Goal: Task Accomplishment & Management: Use online tool/utility

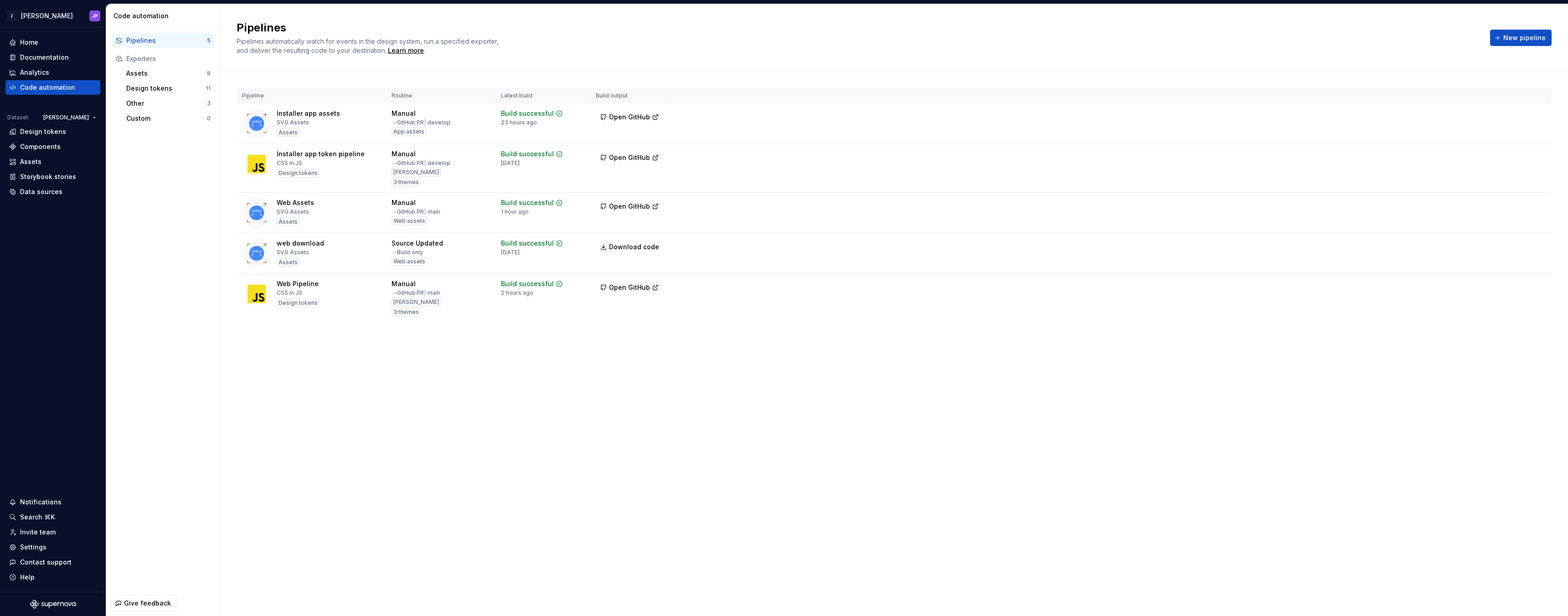
click at [90, 115] on html "Z [PERSON_NAME] Home Documentation Analytics Code automation Dataset [PERSON_NA…" at bounding box center [784, 308] width 1568 height 616
click at [146, 252] on html "Z [PERSON_NAME] Home Documentation Analytics Code automation Dataset [PERSON_NA…" at bounding box center [784, 308] width 1568 height 616
click at [1544, 203] on html "Z [PERSON_NAME] Home Documentation Analytics Code automation Dataset [PERSON_NA…" at bounding box center [784, 308] width 1568 height 616
click at [1519, 227] on div "Edit pipeline" at bounding box center [1526, 224] width 78 height 9
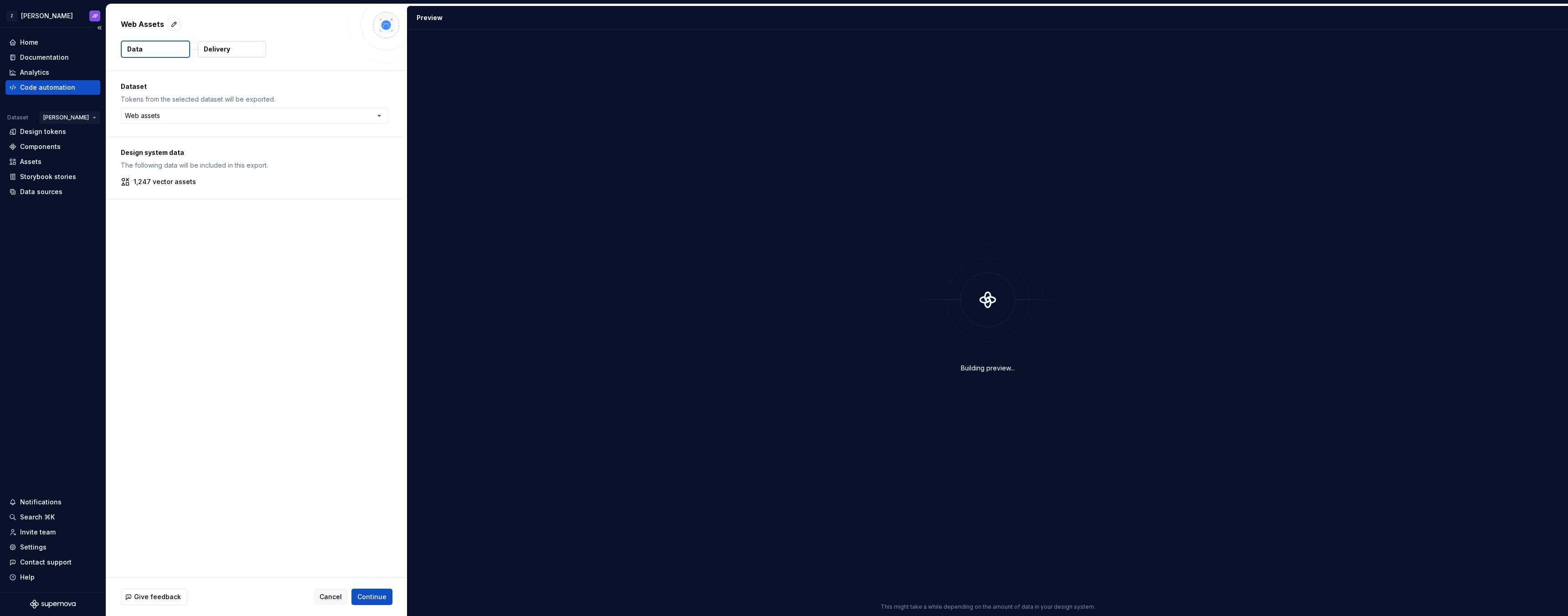
click at [79, 119] on html "**********" at bounding box center [784, 308] width 1568 height 616
click at [88, 148] on div "Web assets" at bounding box center [117, 150] width 59 height 9
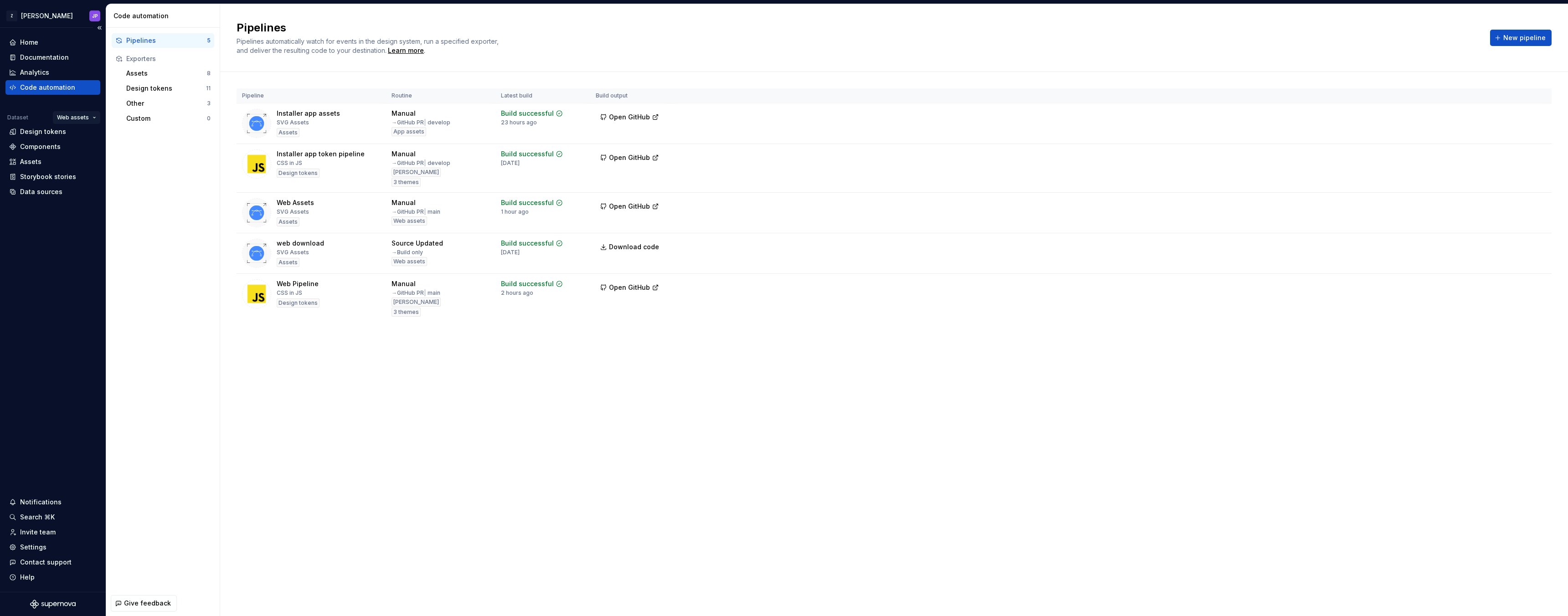
click at [83, 119] on html "Z [PERSON_NAME] Home Documentation Analytics Code automation Dataset Web assets…" at bounding box center [784, 308] width 1568 height 616
click at [79, 180] on div "Manage datasets" at bounding box center [101, 183] width 59 height 9
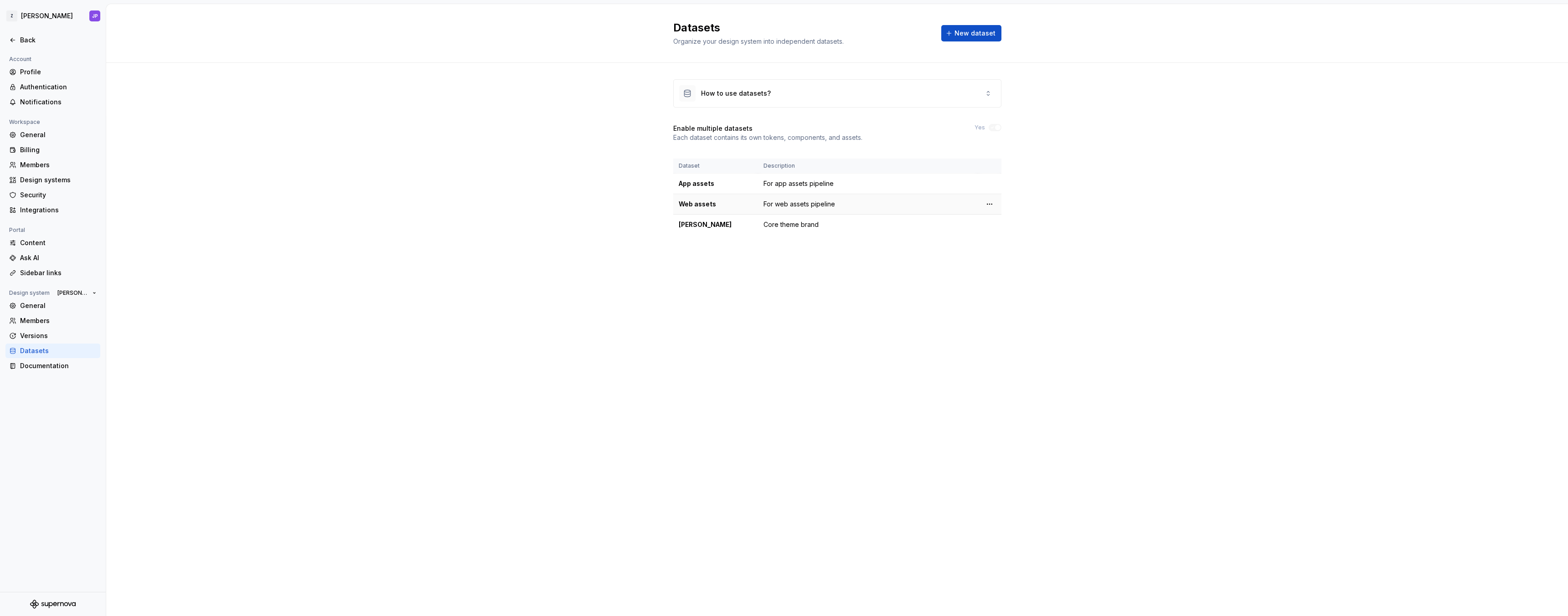
click at [982, 206] on td at bounding box center [989, 205] width 24 height 21
click at [984, 206] on html "Z [PERSON_NAME] Back Account Profile Authentication Notifications Workspace Gen…" at bounding box center [784, 308] width 1568 height 616
click at [987, 215] on div "Edit details" at bounding box center [1024, 222] width 77 height 15
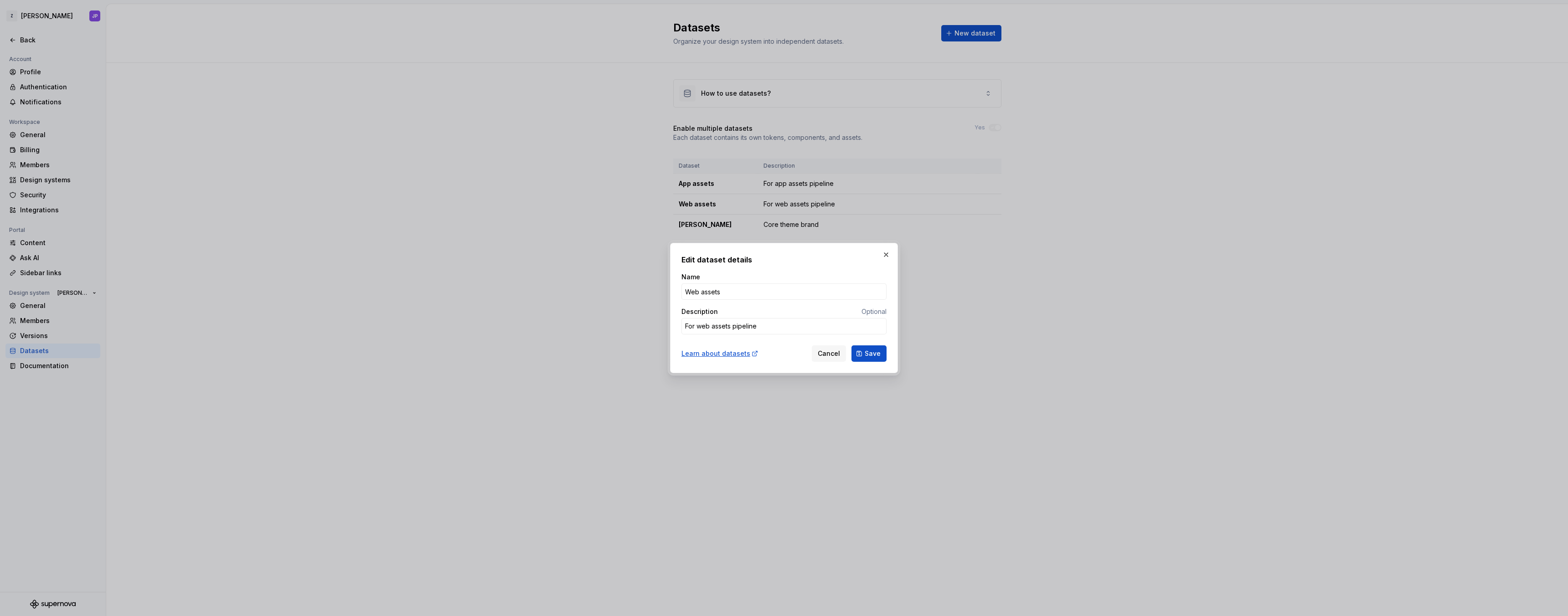
type textarea "*"
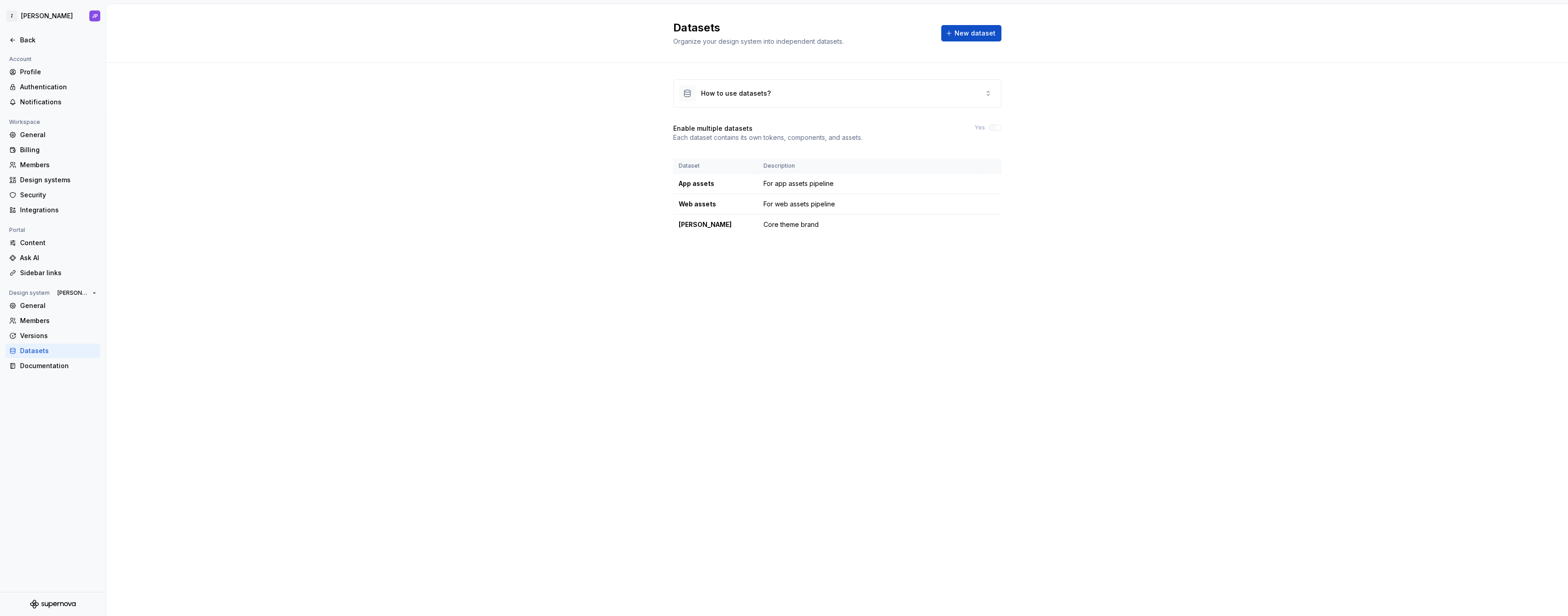
click at [351, 187] on div "How to use datasets? Enable multiple datasets Each dataset contains its own tok…" at bounding box center [837, 166] width 1462 height 206
click at [31, 38] on div "Back" at bounding box center [58, 40] width 77 height 9
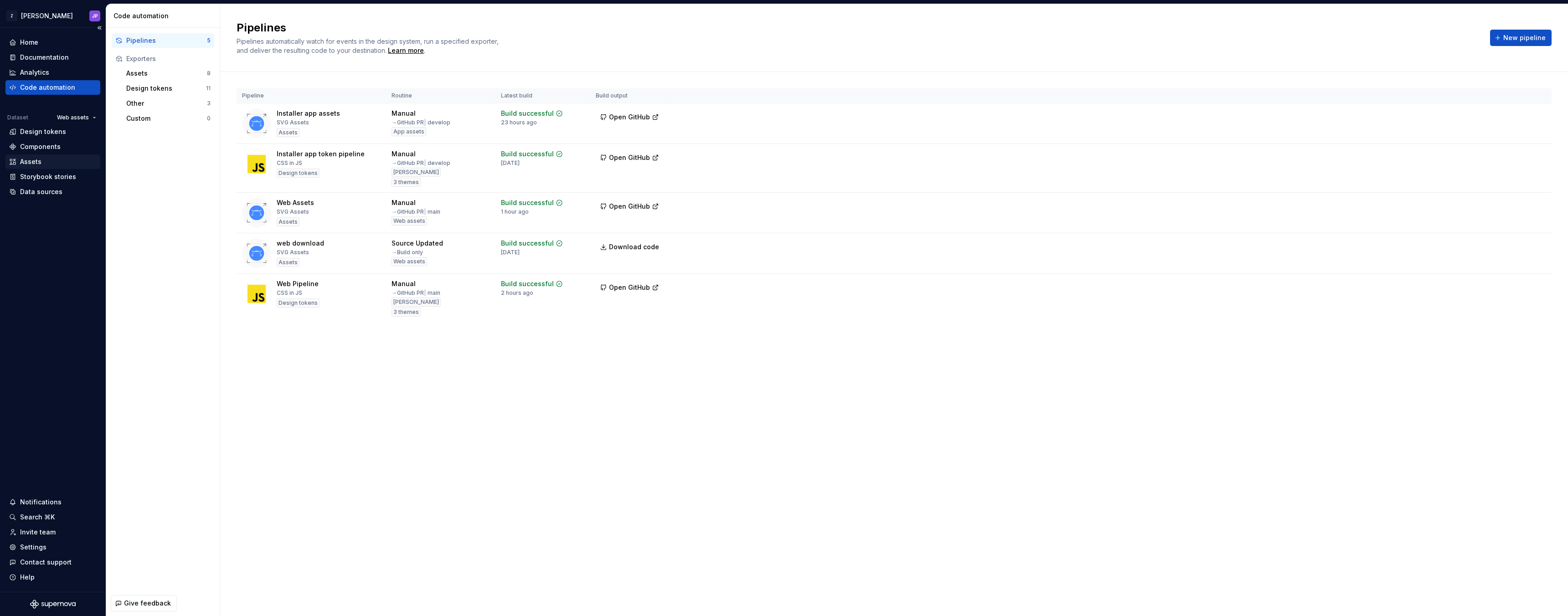
click at [66, 160] on div "Assets" at bounding box center [53, 161] width 88 height 9
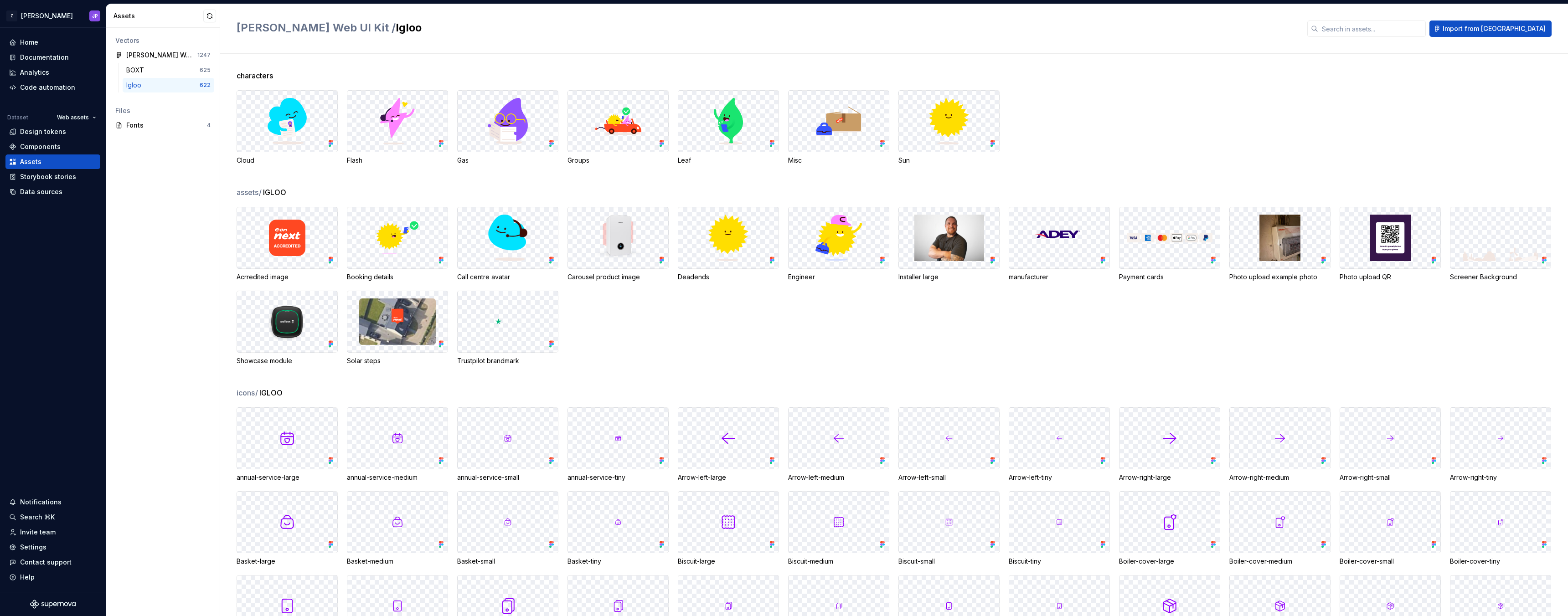
click at [172, 85] on div "Igloo" at bounding box center [163, 85] width 74 height 9
click at [499, 52] on div "[PERSON_NAME] Web UI Kit / Igloo Import from [GEOGRAPHIC_DATA]" at bounding box center [894, 29] width 1348 height 50
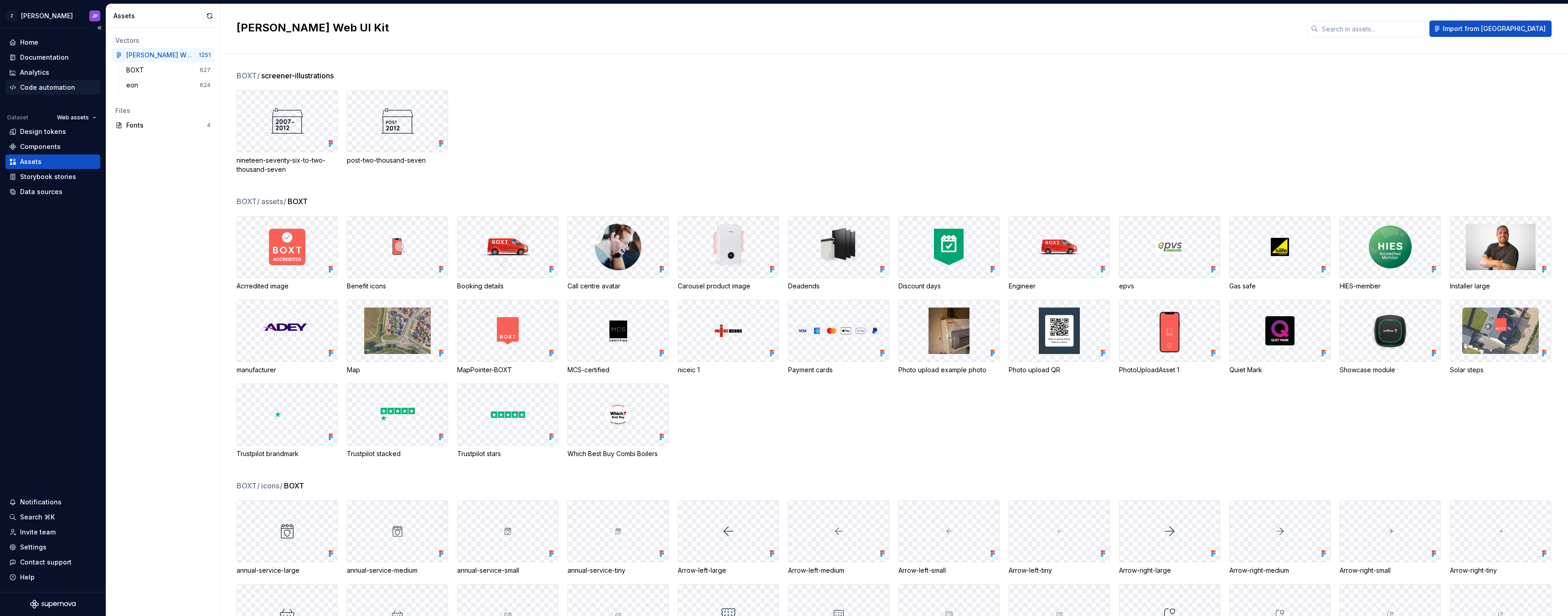
click at [64, 90] on div "Code automation" at bounding box center [47, 87] width 55 height 9
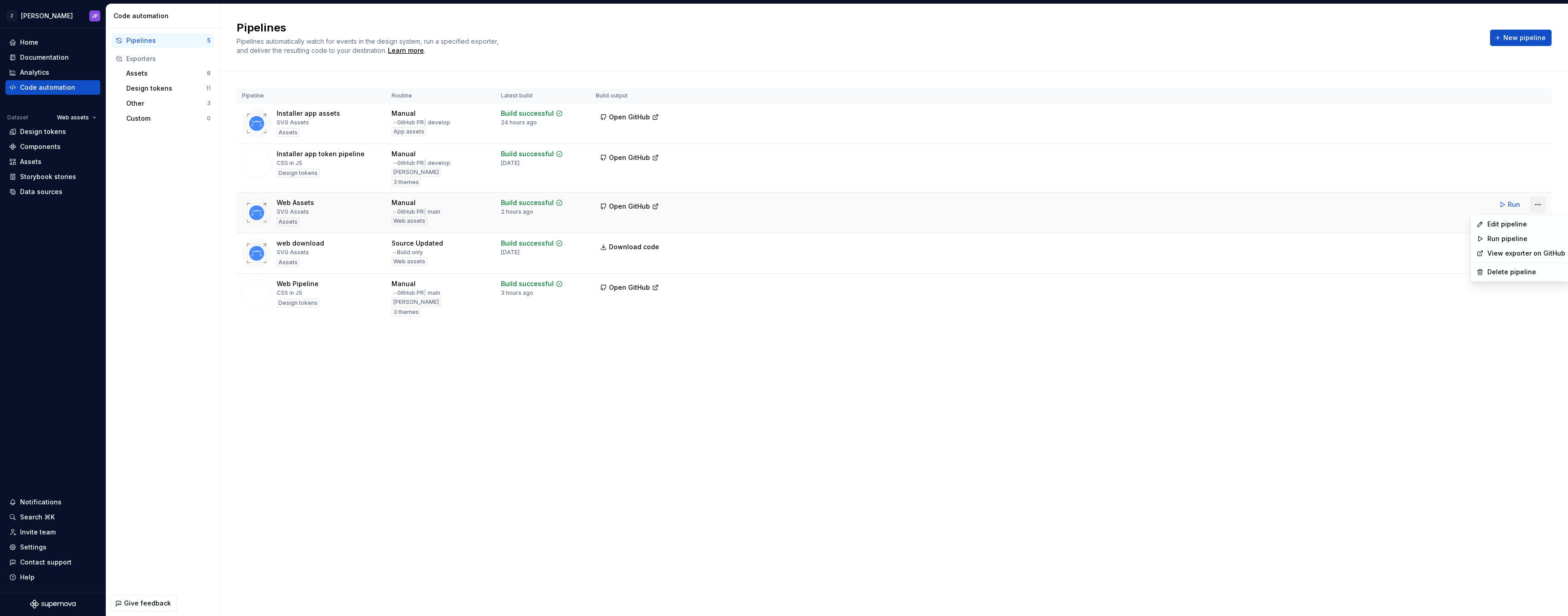
click at [1532, 203] on html "Z Zuno JP Home Documentation Analytics Code automation Dataset Web assets Desig…" at bounding box center [784, 308] width 1568 height 616
click at [1521, 224] on div "Edit pipeline" at bounding box center [1526, 224] width 78 height 9
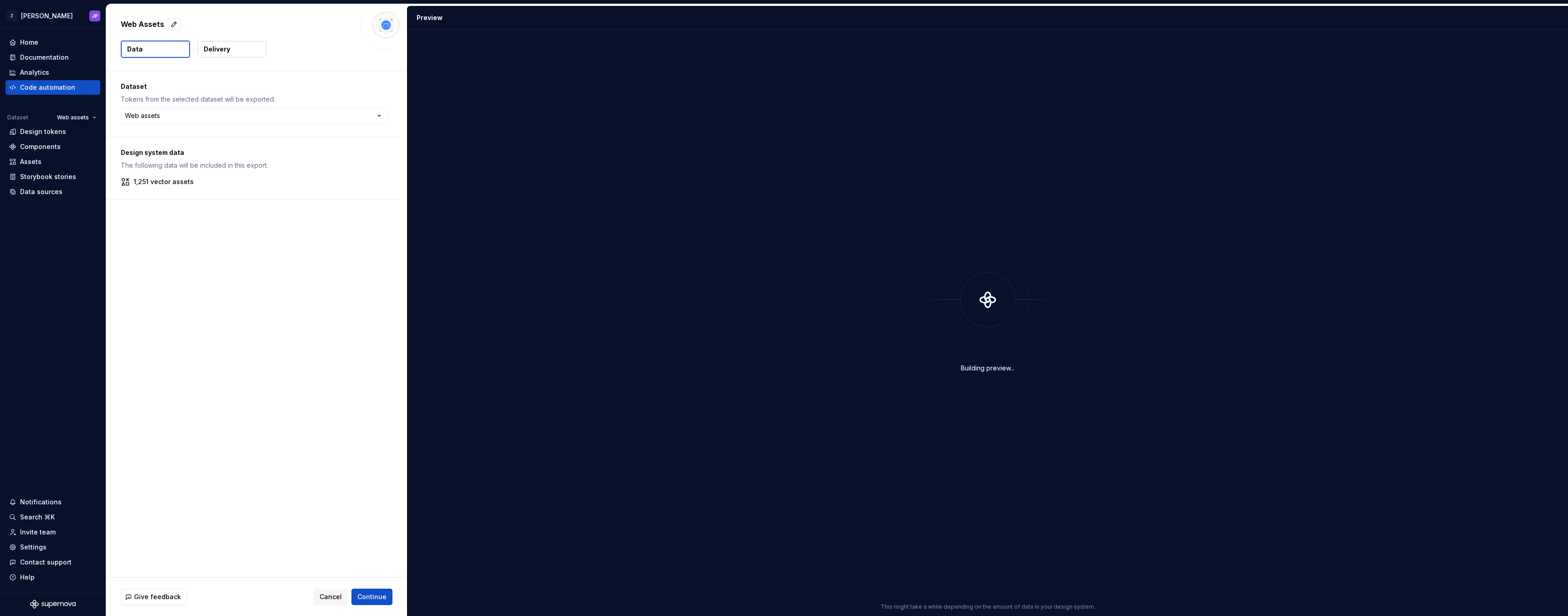
click at [217, 54] on p "Delivery" at bounding box center [217, 49] width 26 height 9
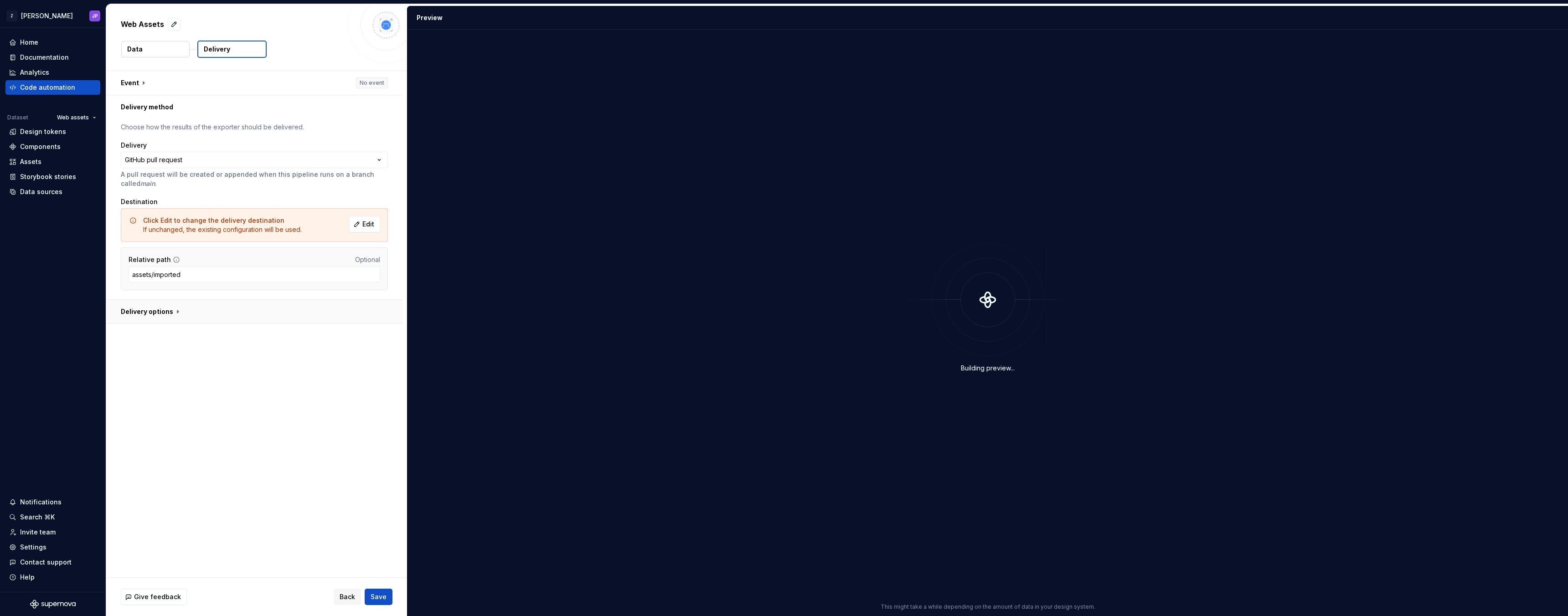
click at [256, 317] on button "button" at bounding box center [254, 312] width 296 height 24
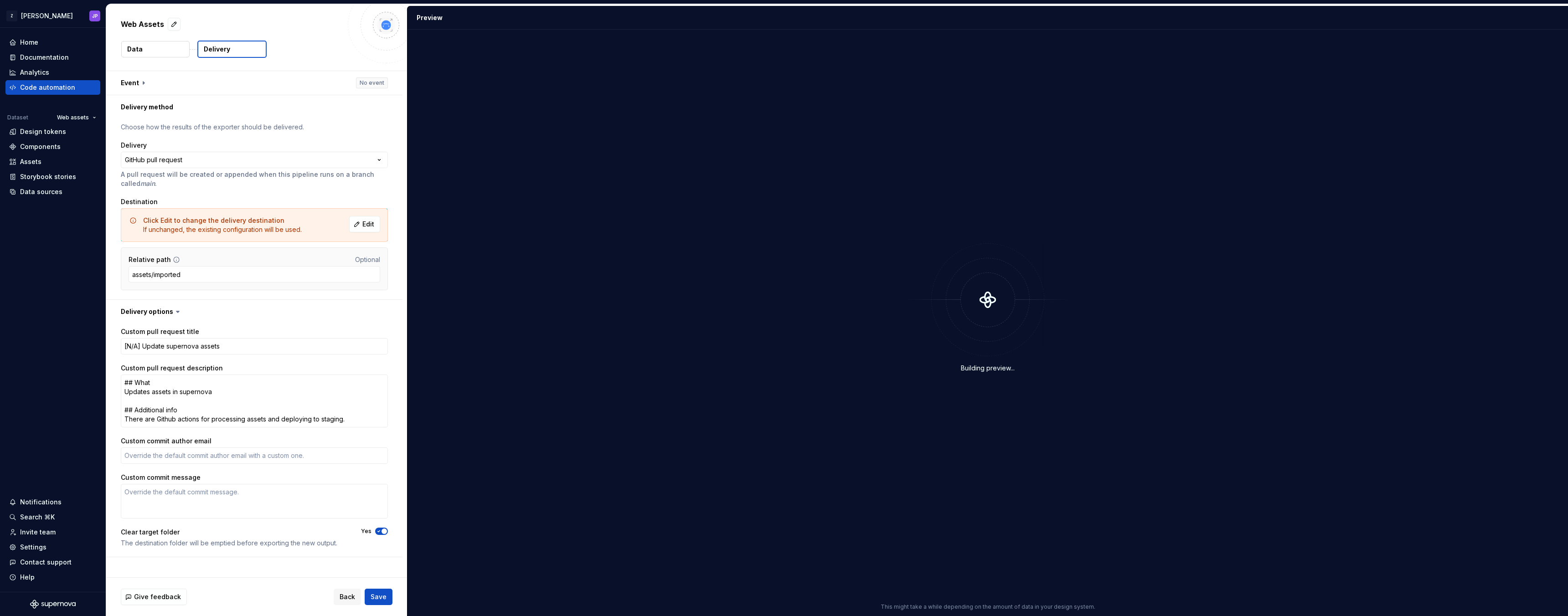
type textarea "*"
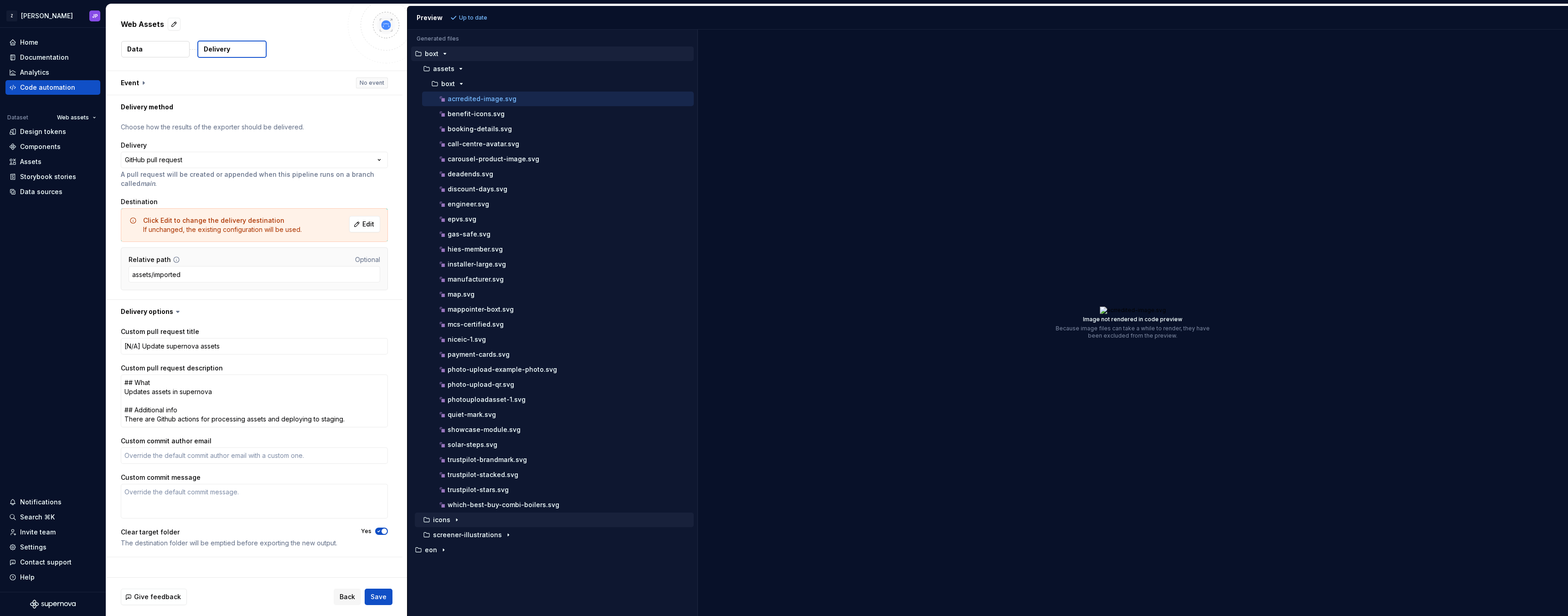
click at [565, 523] on div "icons" at bounding box center [558, 520] width 273 height 7
click at [566, 554] on button "screener-illustrations" at bounding box center [554, 550] width 279 height 10
click at [550, 601] on div "eon" at bounding box center [552, 607] width 282 height 15
click at [545, 604] on div "eon" at bounding box center [553, 607] width 281 height 7
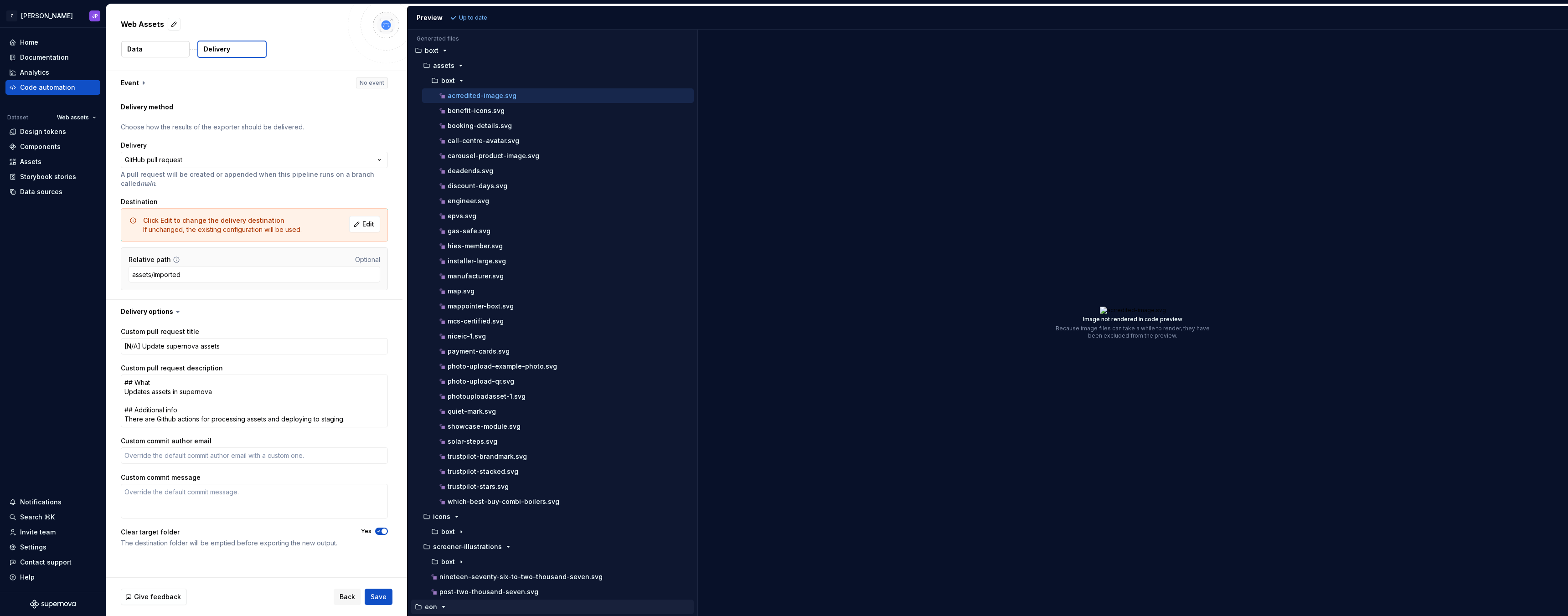
scroll to position [63, 0]
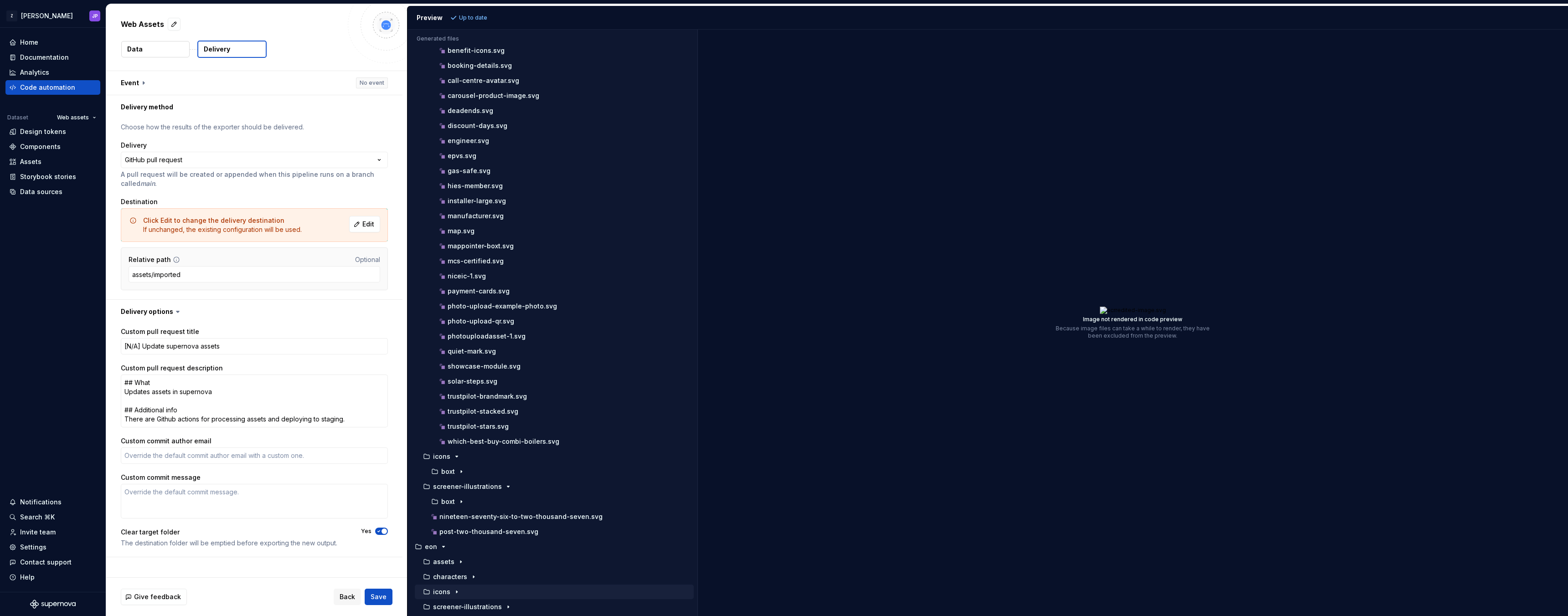
click at [551, 589] on div "icons" at bounding box center [558, 592] width 273 height 7
click at [567, 565] on div "characters" at bounding box center [558, 562] width 273 height 7
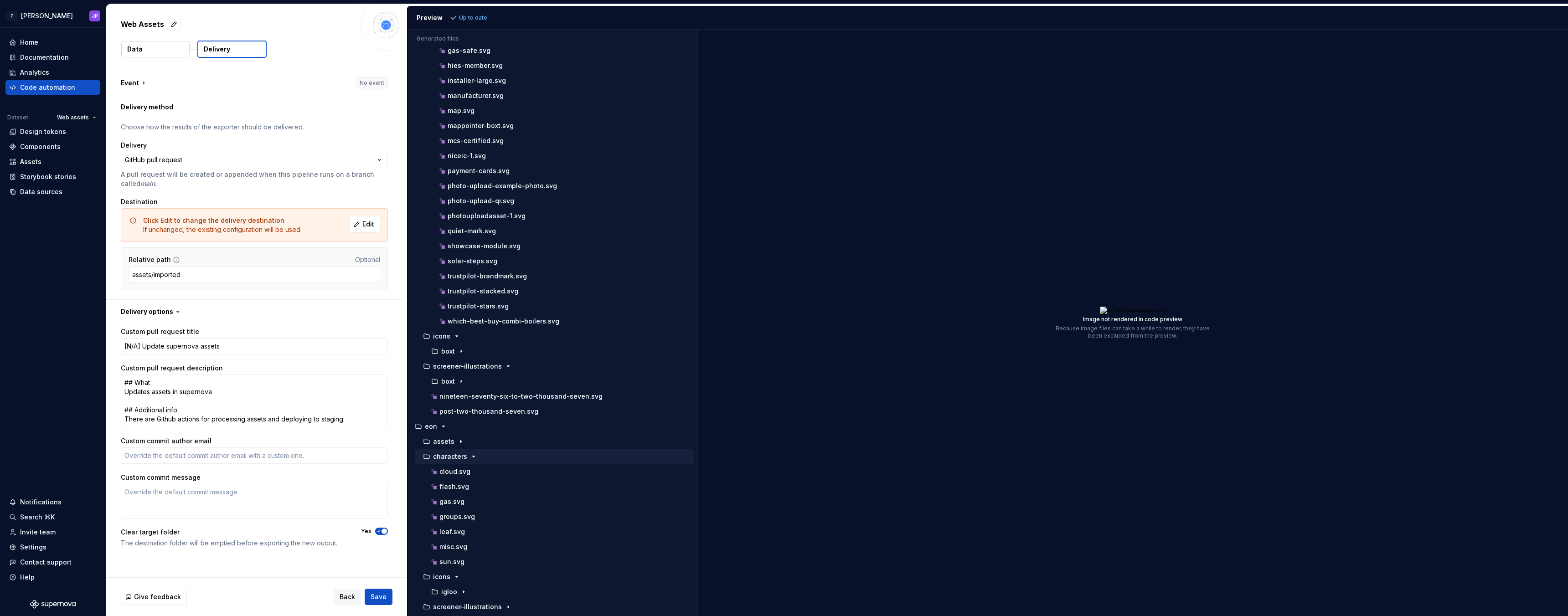
click at [487, 457] on div "characters" at bounding box center [558, 457] width 273 height 7
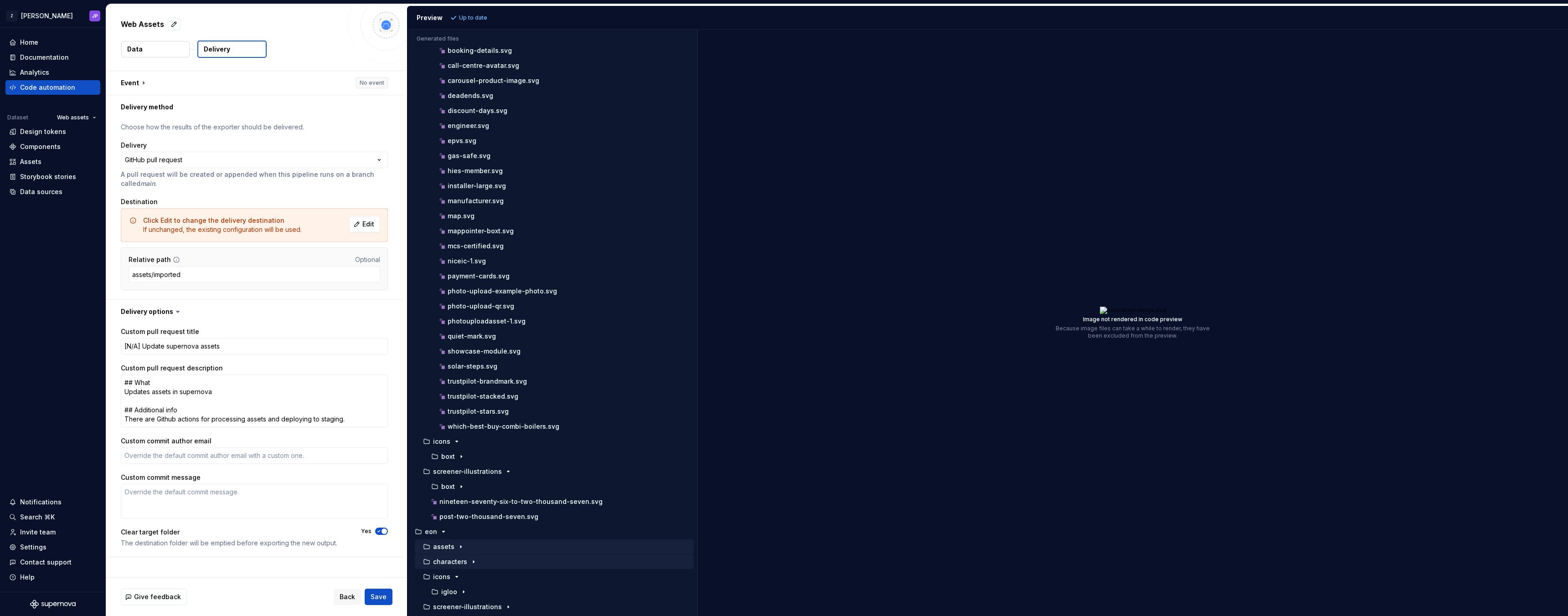
click at [472, 551] on button "assets" at bounding box center [554, 547] width 279 height 10
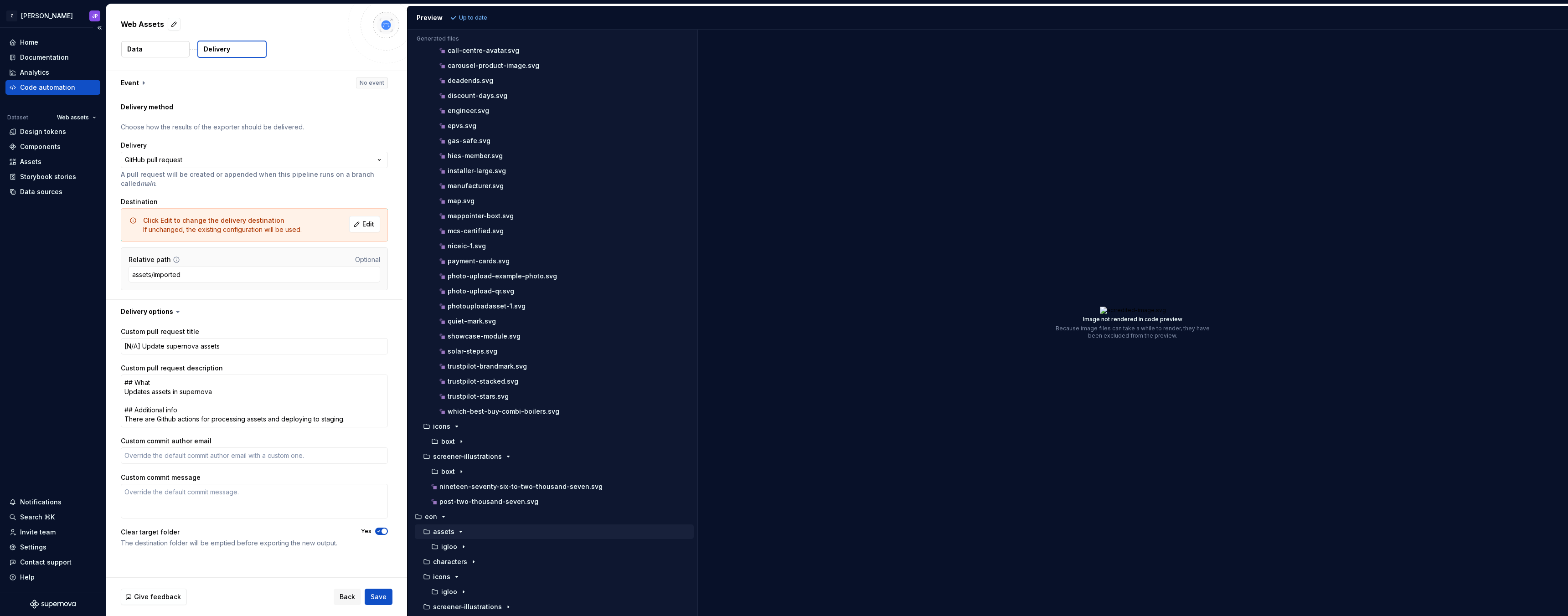
click at [59, 83] on div "Code automation" at bounding box center [47, 87] width 55 height 9
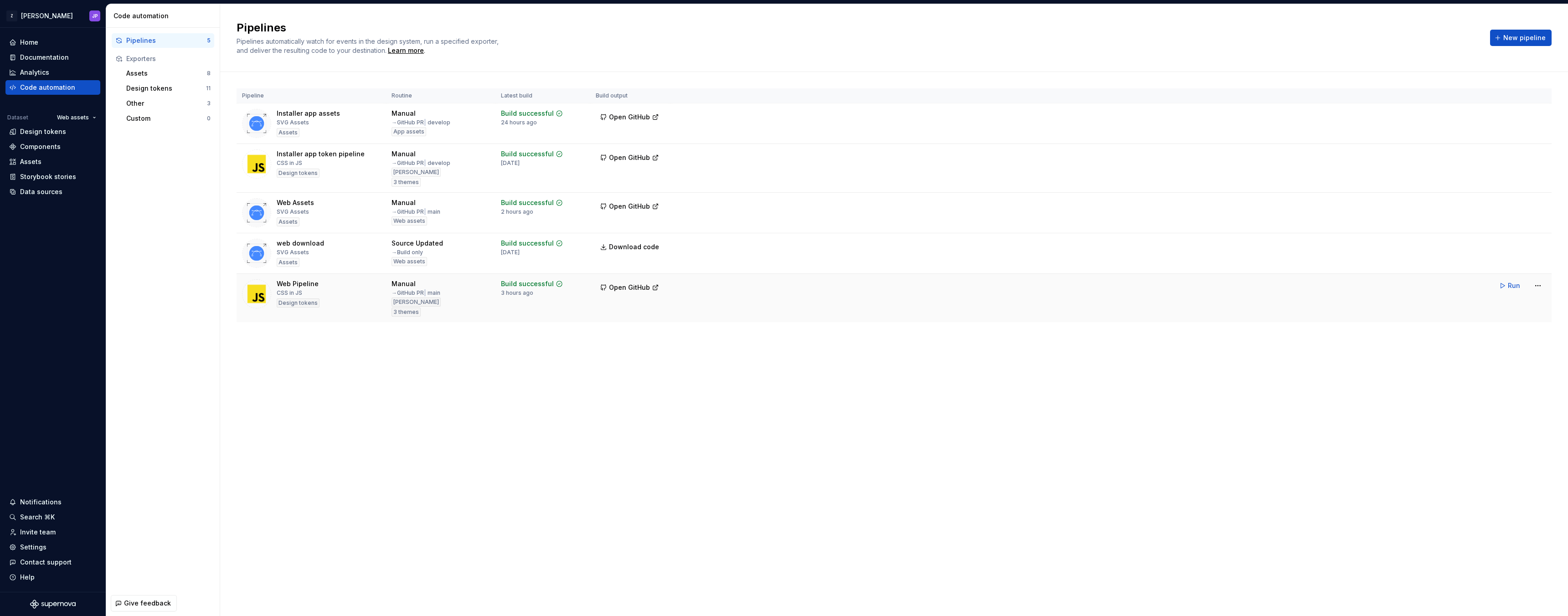
click at [1063, 318] on tr "Web Pipeline CSS in JS Design tokens Manual → GitHub PR | main Zuno 3 themes Bu…" at bounding box center [894, 298] width 1315 height 49
click at [1514, 207] on span "Run" at bounding box center [1514, 205] width 12 height 9
click at [1226, 609] on div "Pipelines Pipelines automatically watch for events in the design system, run a …" at bounding box center [894, 310] width 1348 height 612
click at [965, 500] on div "Pipelines Pipelines automatically watch for events in the design system, run a …" at bounding box center [894, 310] width 1348 height 612
click at [614, 203] on span "Open GitHub" at bounding box center [629, 206] width 41 height 9
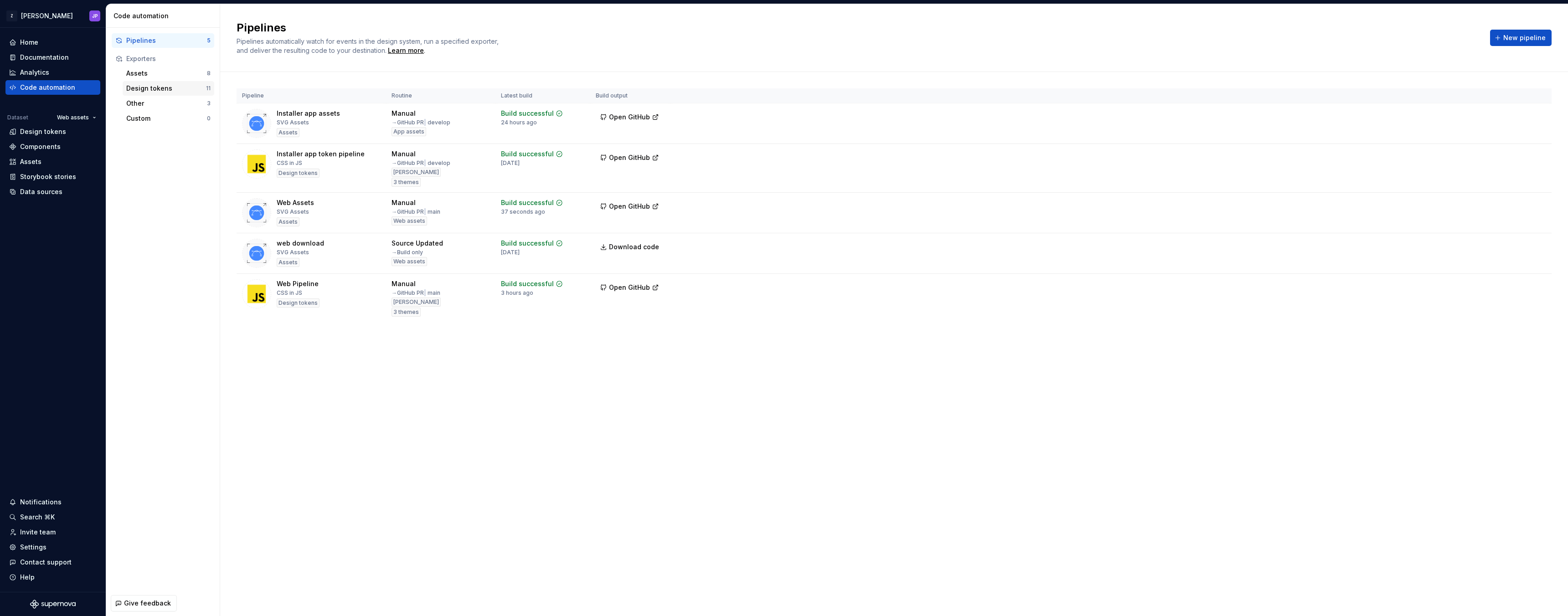
click at [149, 81] on div "Design tokens 11" at bounding box center [168, 88] width 92 height 15
click at [152, 77] on div "Assets" at bounding box center [166, 73] width 81 height 9
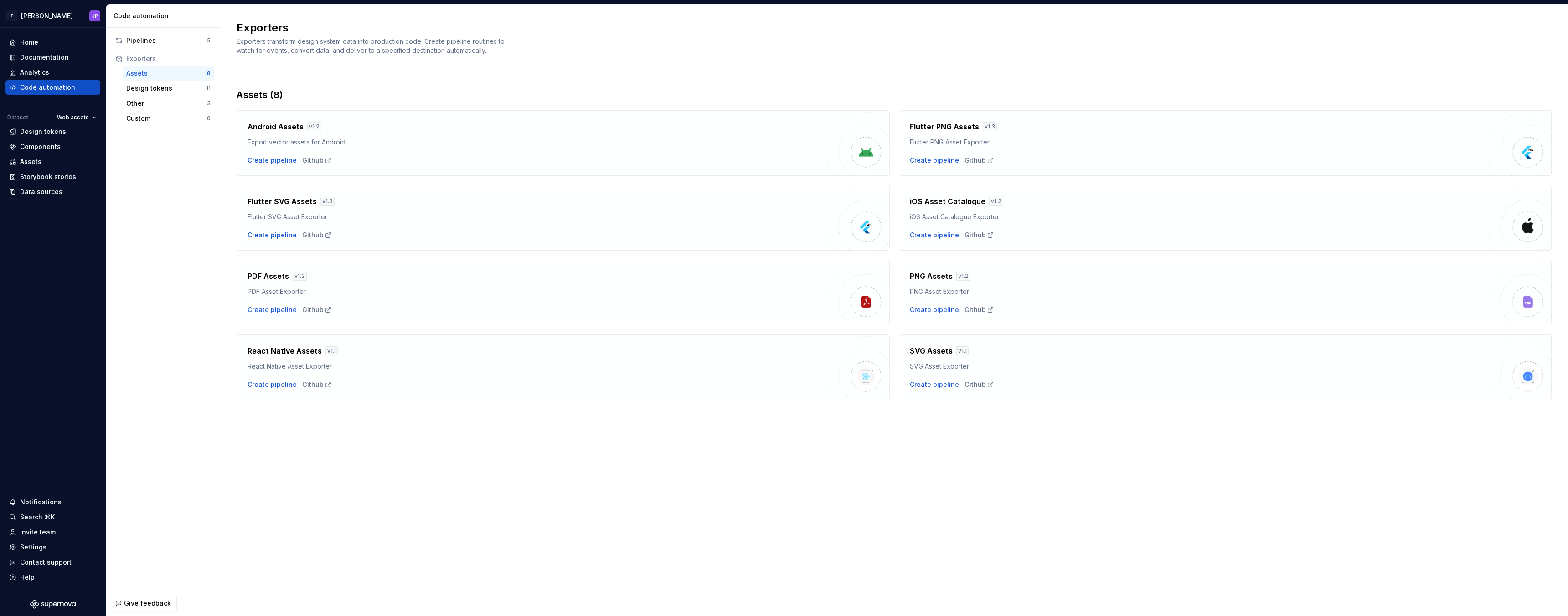
click at [159, 72] on div "Assets" at bounding box center [166, 73] width 81 height 9
click at [69, 86] on div "Code automation" at bounding box center [47, 87] width 55 height 9
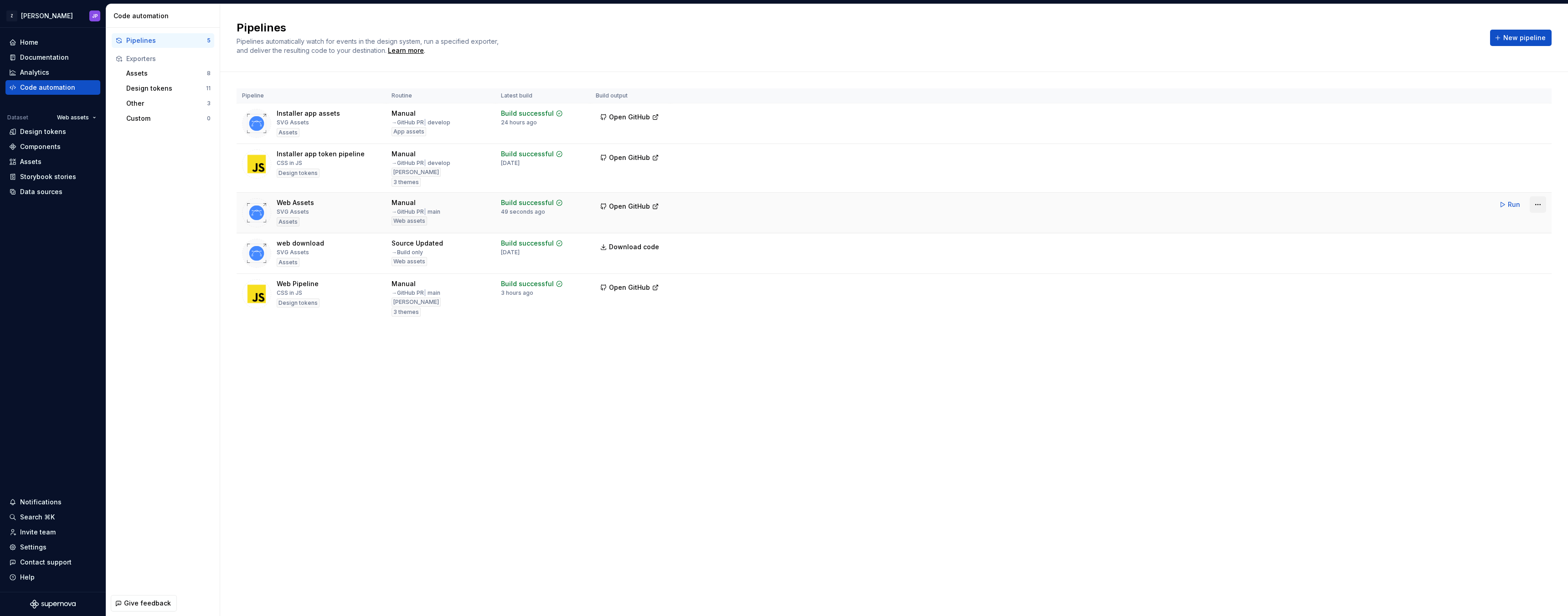
click at [1533, 209] on html "Z Zuno JP Home Documentation Analytics Code automation Dataset Web assets Desig…" at bounding box center [784, 308] width 1568 height 616
click at [1517, 227] on div "Edit pipeline" at bounding box center [1526, 224] width 78 height 9
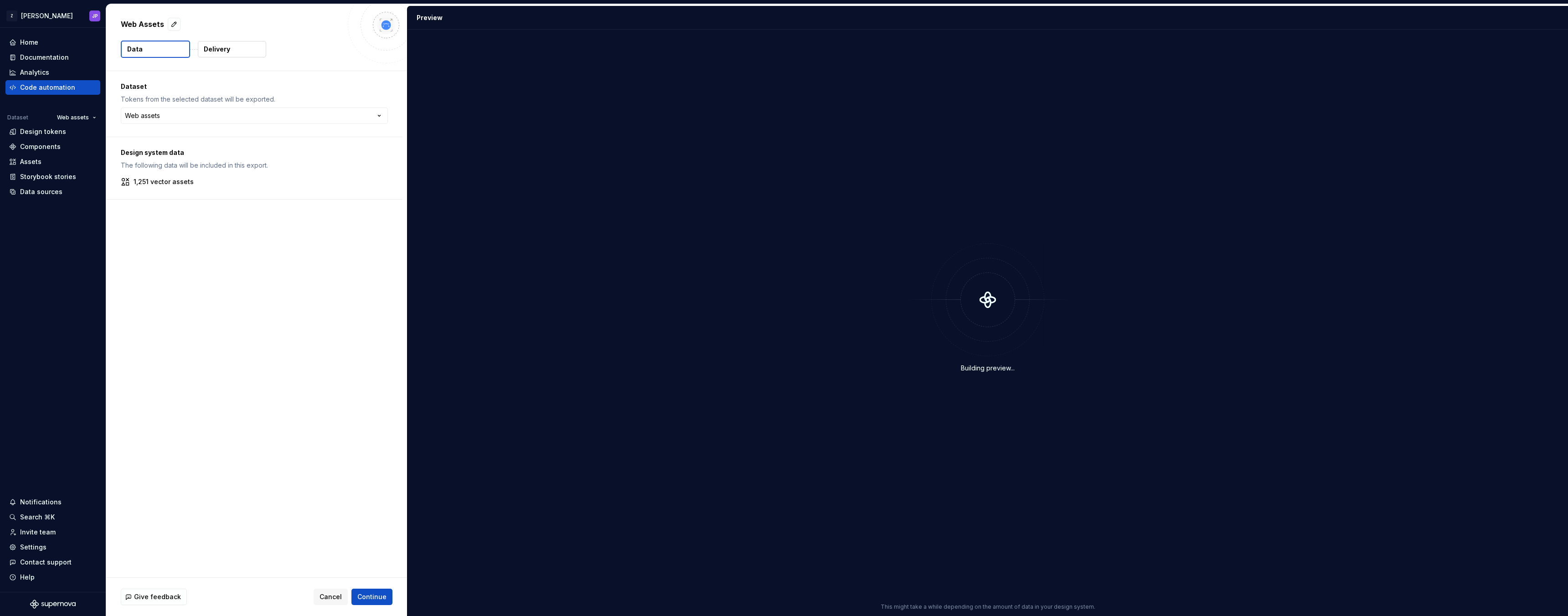
click at [205, 55] on button "Delivery" at bounding box center [232, 49] width 68 height 16
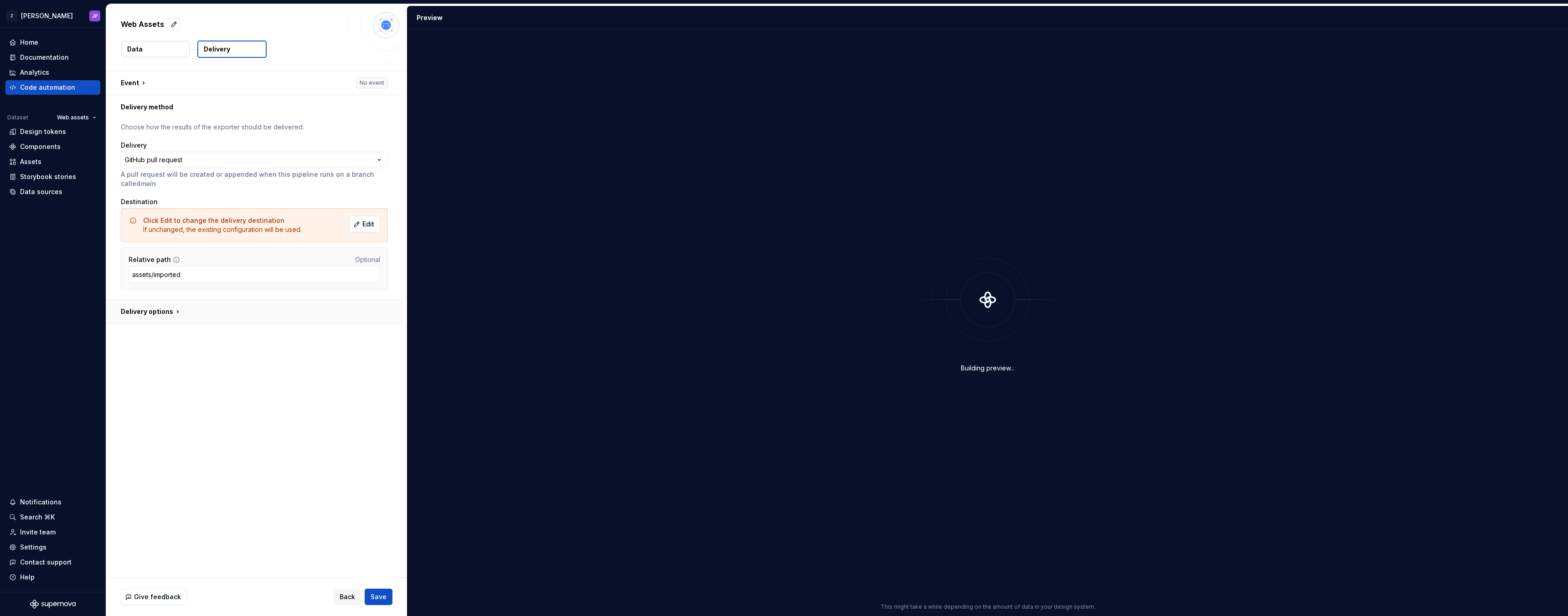
click at [240, 310] on button "button" at bounding box center [254, 312] width 296 height 24
type textarea "*"
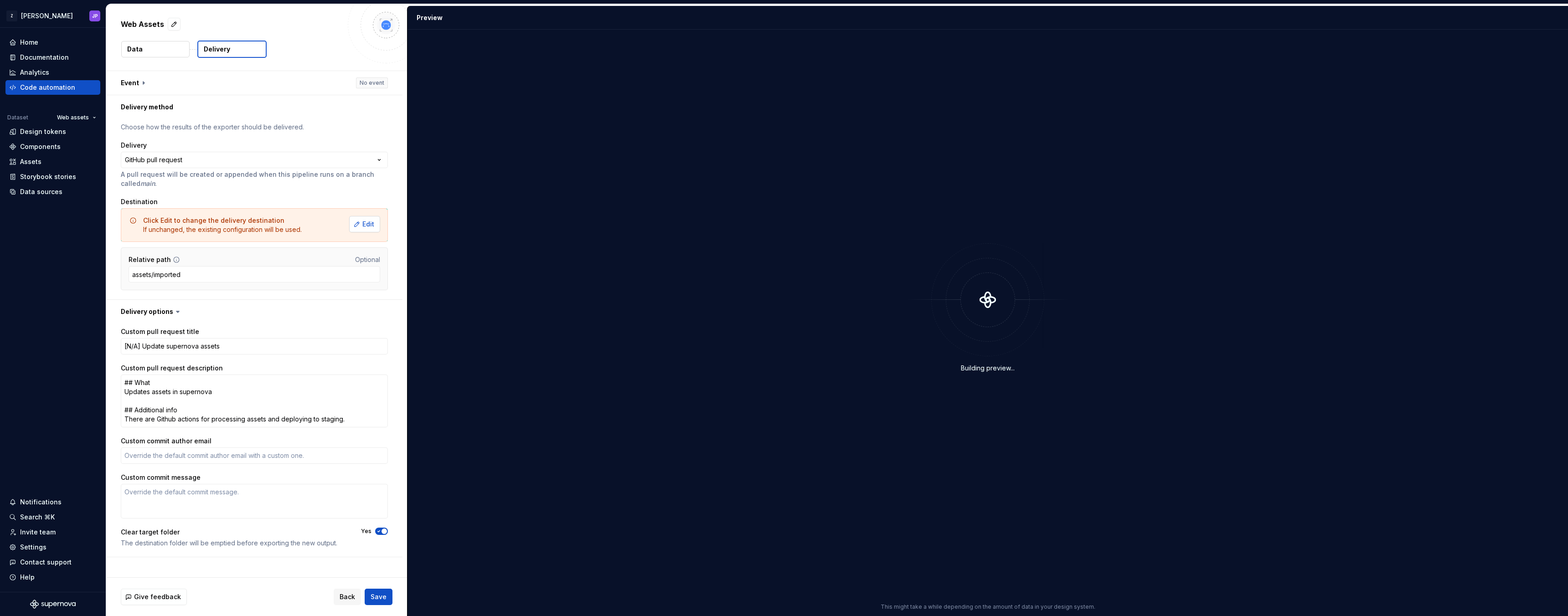
click at [374, 220] on span "Edit" at bounding box center [368, 224] width 12 height 9
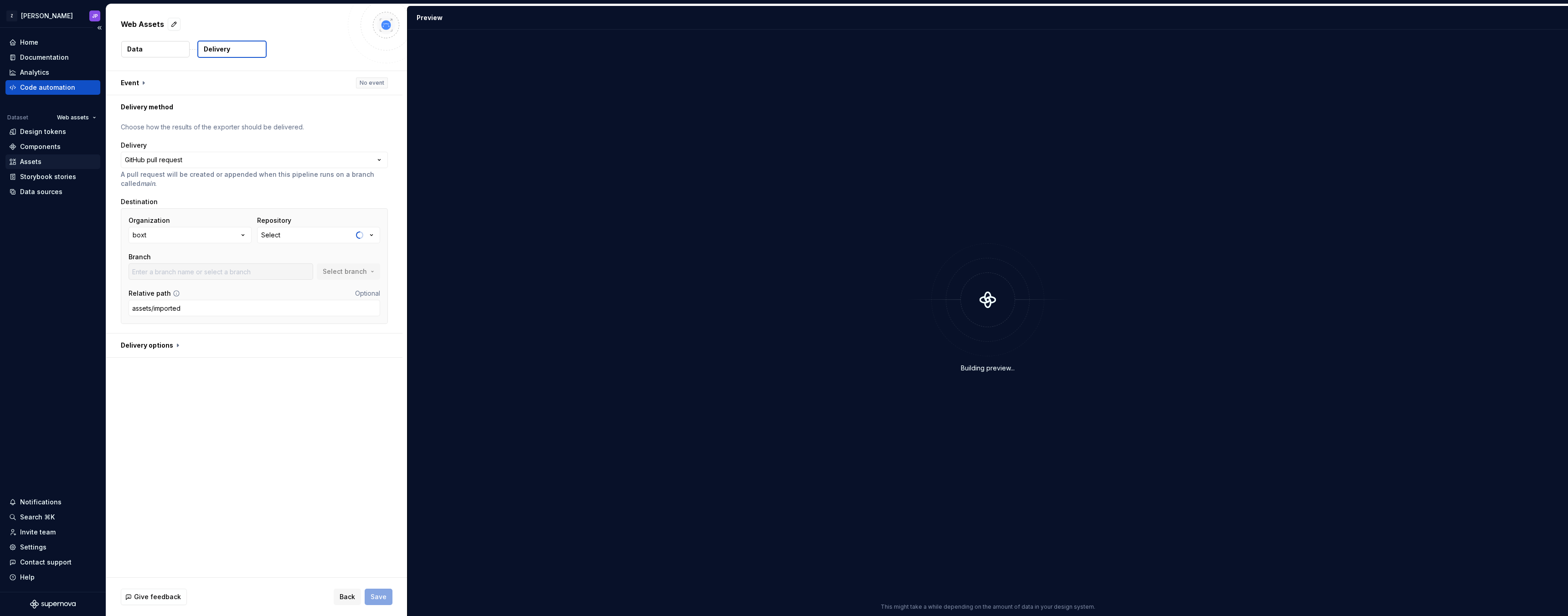
click at [60, 161] on div "Assets" at bounding box center [53, 161] width 88 height 9
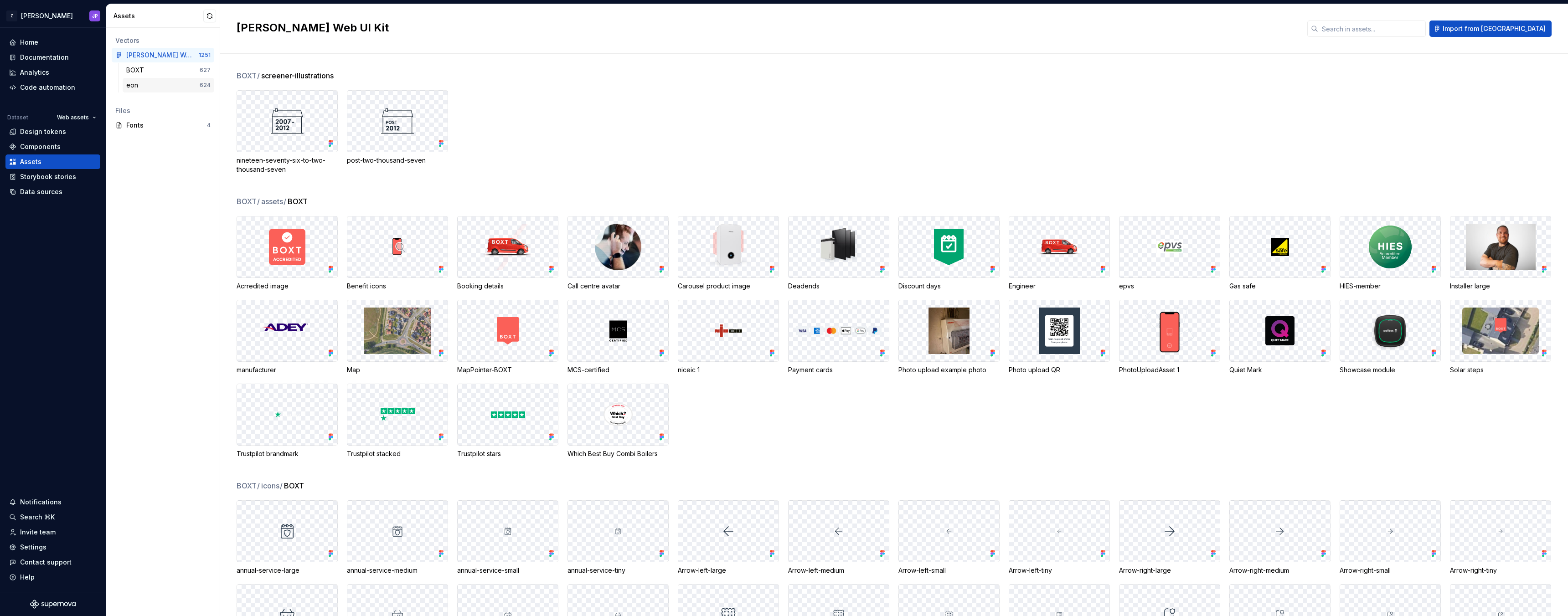
click at [187, 88] on div "eon" at bounding box center [163, 85] width 74 height 9
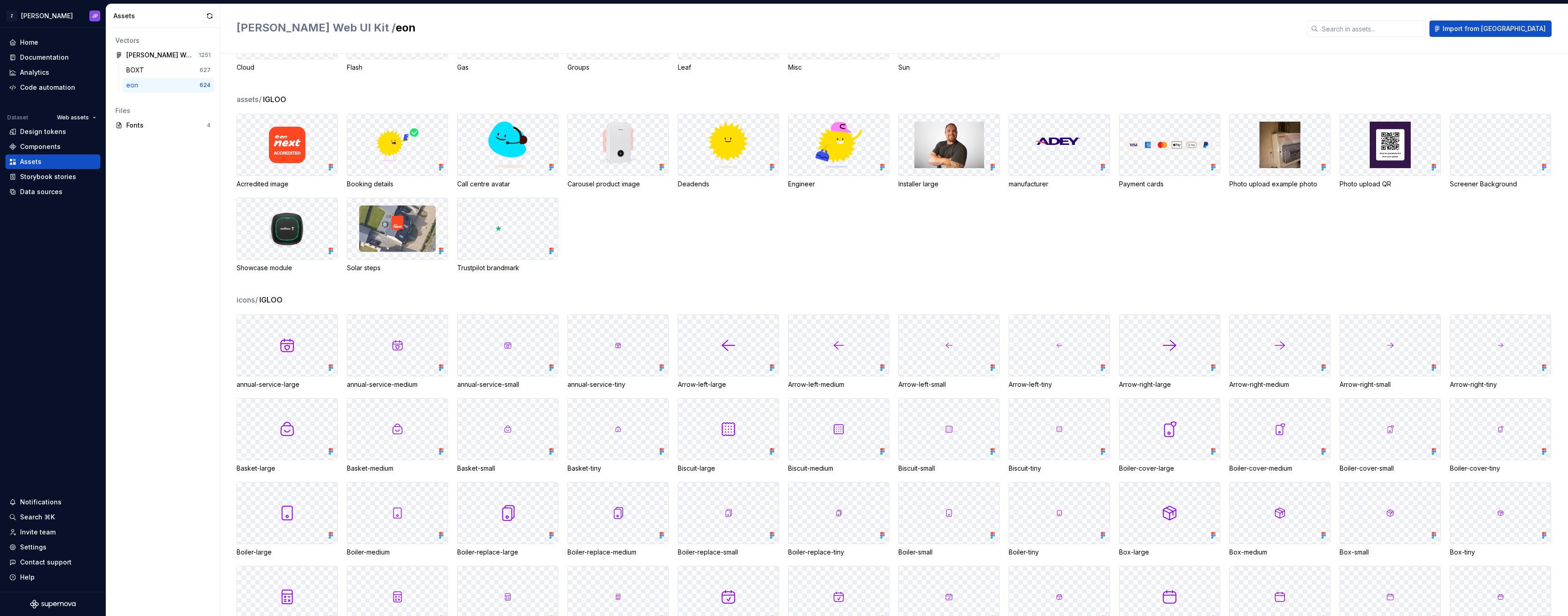
scroll to position [220, 0]
